Goal: Transaction & Acquisition: Obtain resource

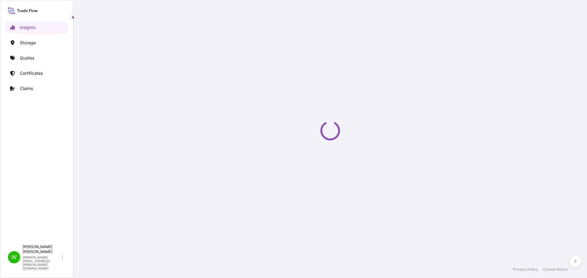
select select "2025"
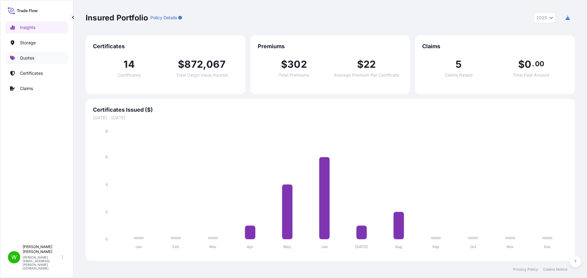
click at [31, 58] on p "Quotes" at bounding box center [27, 58] width 14 height 6
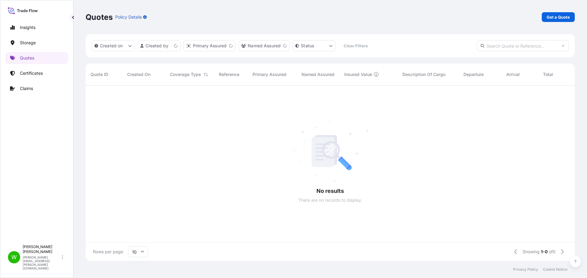
scroll to position [5, 5]
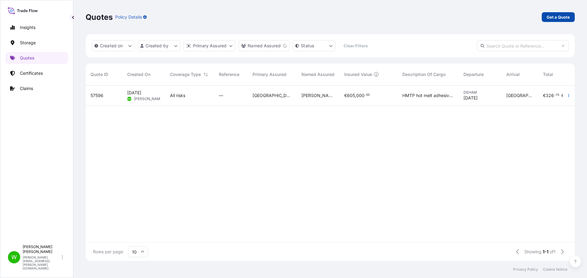
click at [566, 20] on p "Get a Quote" at bounding box center [558, 17] width 23 height 6
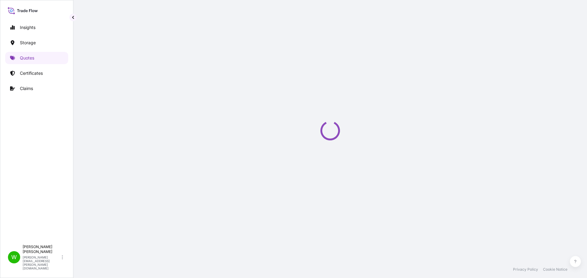
select select "Water"
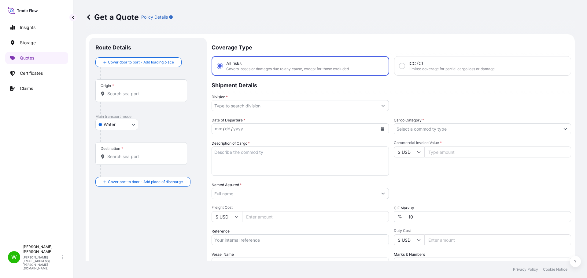
scroll to position [10, 0]
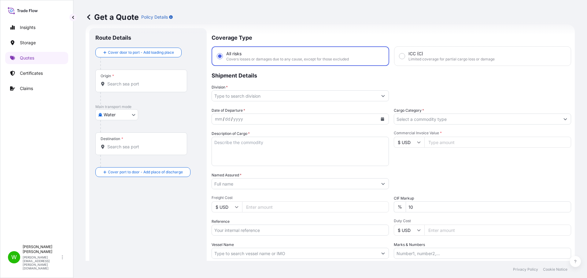
click at [88, 19] on icon at bounding box center [89, 17] width 6 height 6
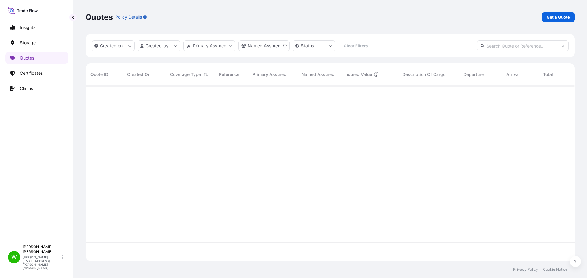
scroll to position [175, 485]
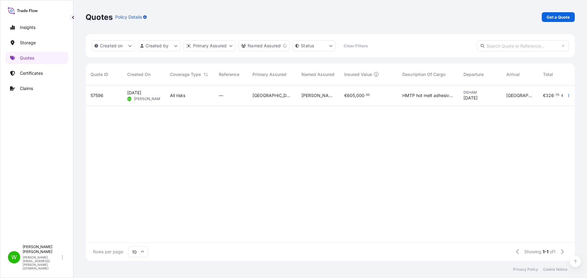
click at [446, 101] on div "HMTP hot melt adhesive production line" at bounding box center [427, 96] width 61 height 20
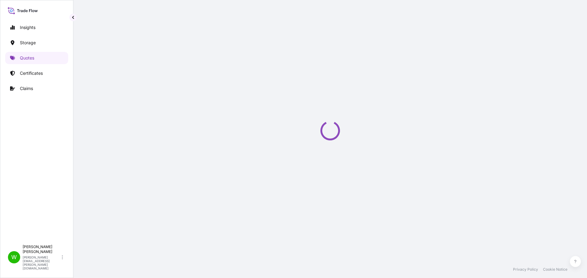
select select "Water"
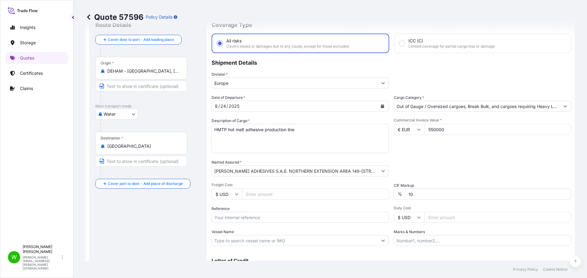
scroll to position [19, 0]
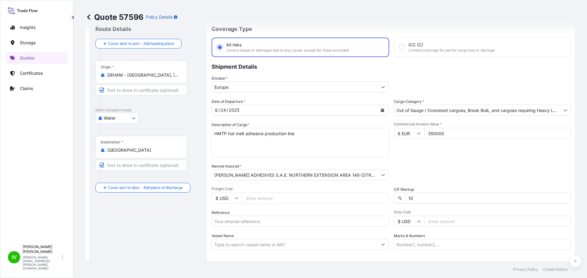
click at [451, 136] on input "550000" at bounding box center [497, 133] width 147 height 11
click at [459, 135] on input "550000" at bounding box center [497, 133] width 147 height 11
type input "5"
type input "84864.45"
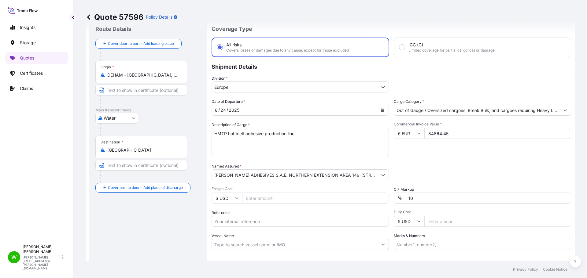
click at [437, 167] on div "Packing Category Type to search a container mode Please select a primary mode o…" at bounding box center [482, 172] width 177 height 17
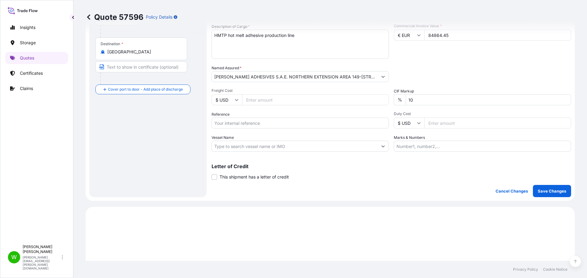
scroll to position [141, 0]
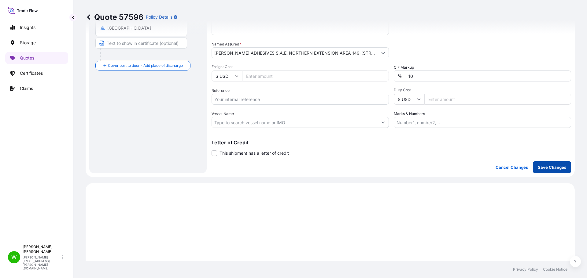
click at [558, 165] on p "Save Changes" at bounding box center [552, 167] width 28 height 6
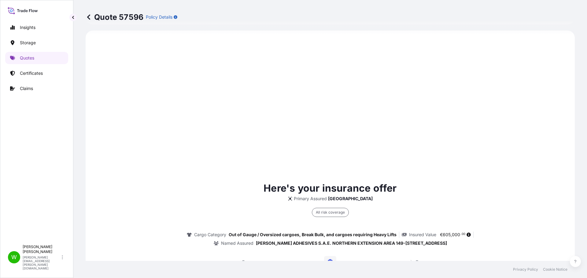
select select "Water"
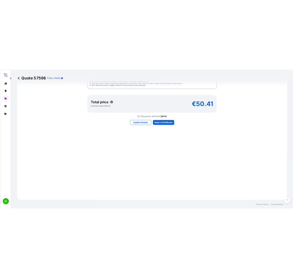
scroll to position [447, 0]
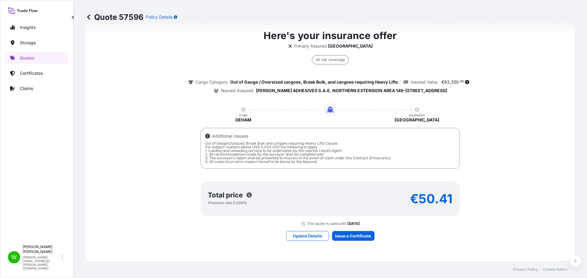
click at [169, 77] on div "All risk coverage Cargo Category Out of Gauge / Oversized cargoes, Break Bulk, …" at bounding box center [330, 71] width 472 height 45
click at [522, 106] on div "Here's your insurance offer Primary Assured Germany All risk coverage Cargo Cat…" at bounding box center [330, 127] width 472 height 198
drag, startPoint x: 202, startPoint y: 49, endPoint x: 202, endPoint y: 46, distance: 3.7
click at [202, 49] on div "Here's your insurance offer Primary Assured Germany All risk coverage Cargo Cat…" at bounding box center [330, 127] width 472 height 198
